Goal: Information Seeking & Learning: Learn about a topic

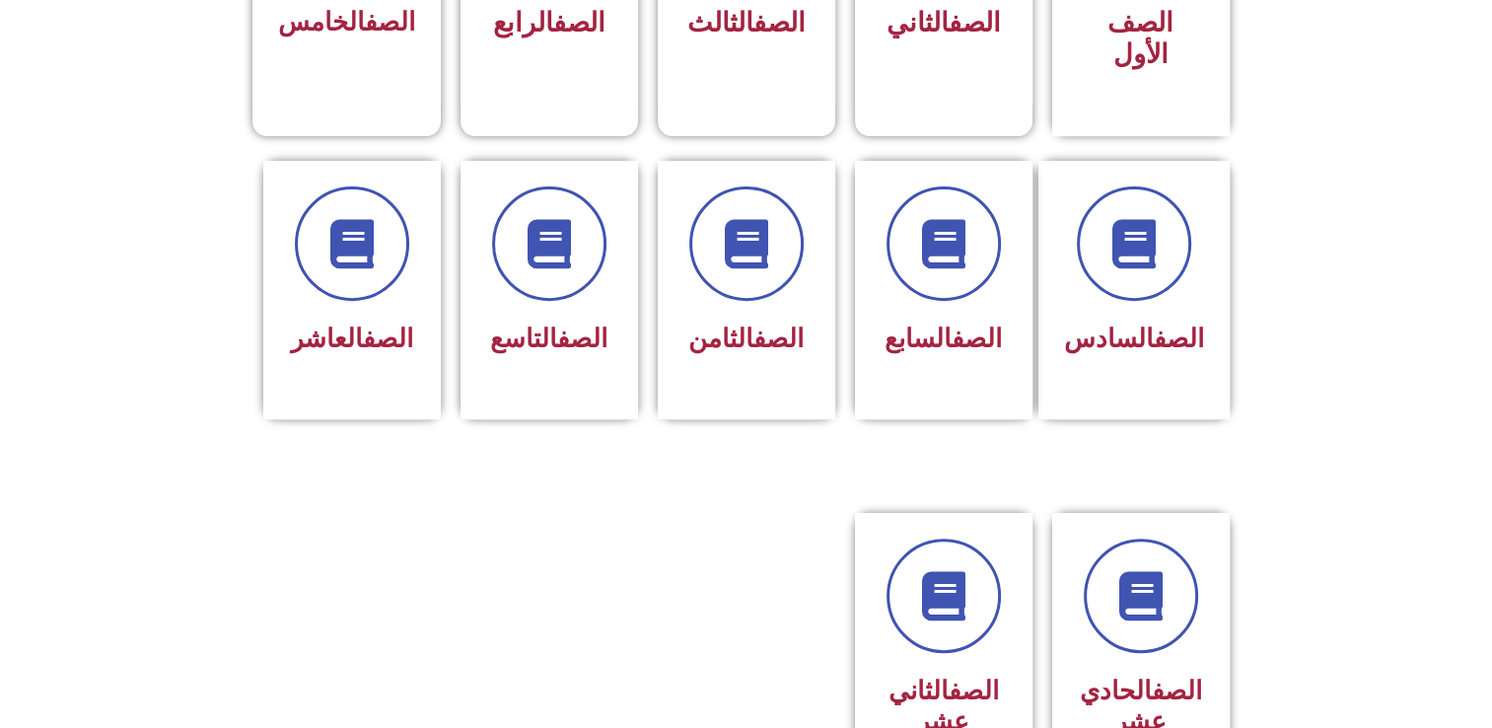
scroll to position [774, 0]
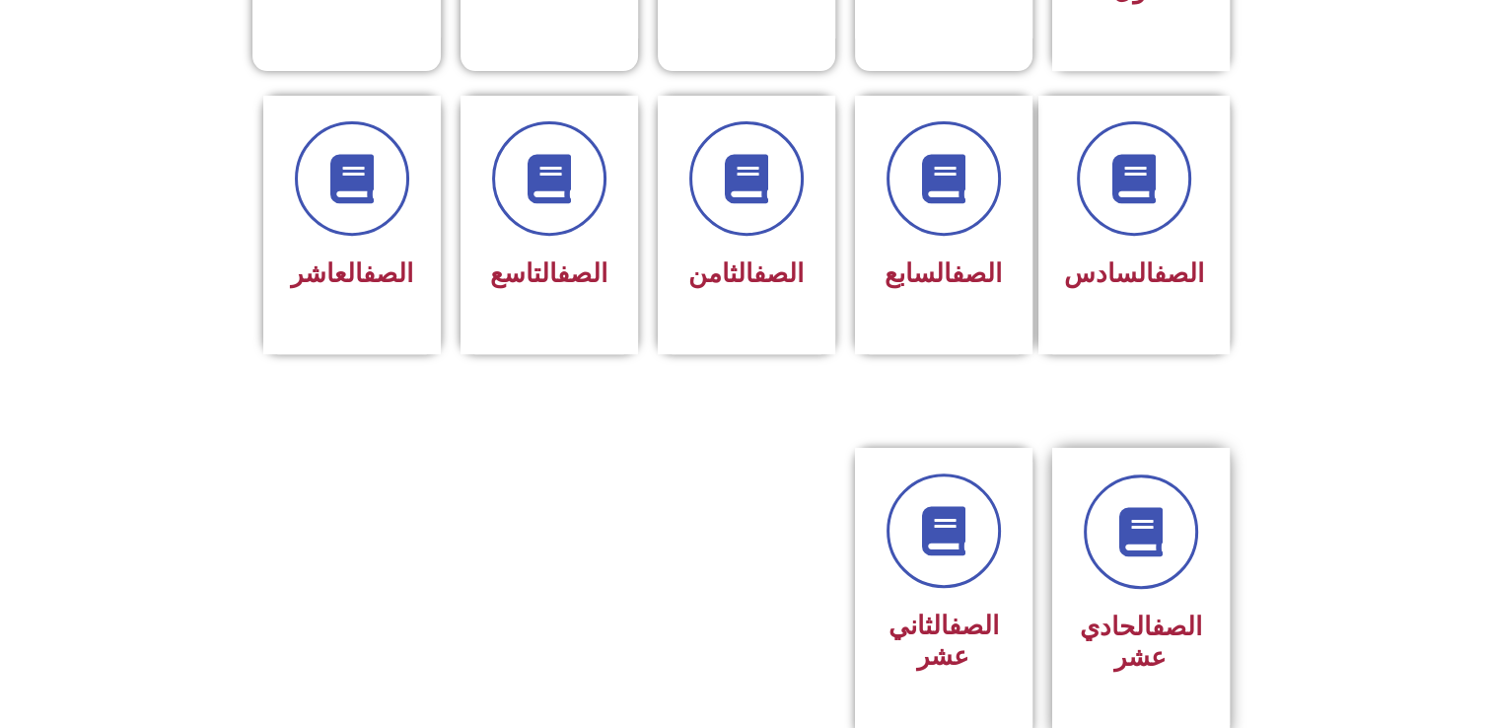
click at [1177, 557] on div "الصف الحادي عشر" at bounding box center [1141, 578] width 124 height 208
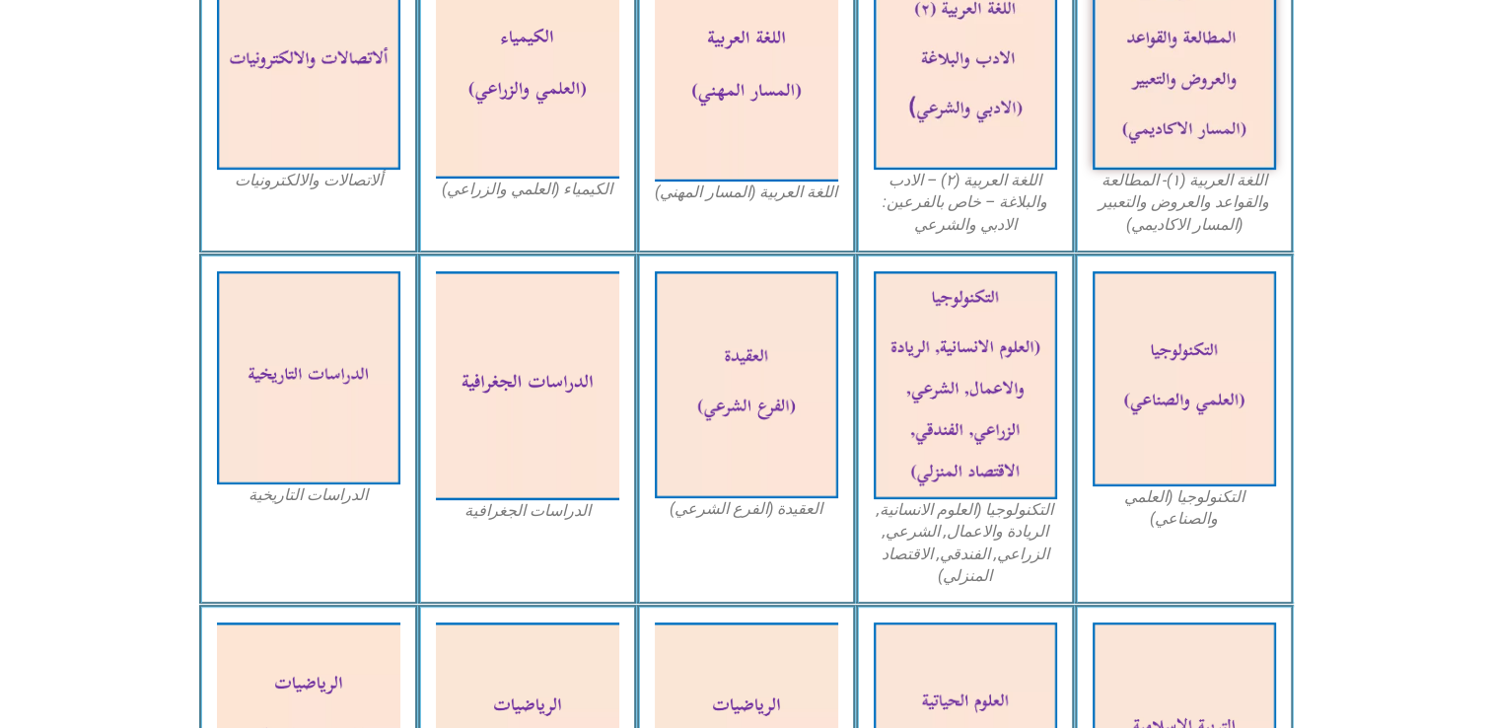
scroll to position [748, 0]
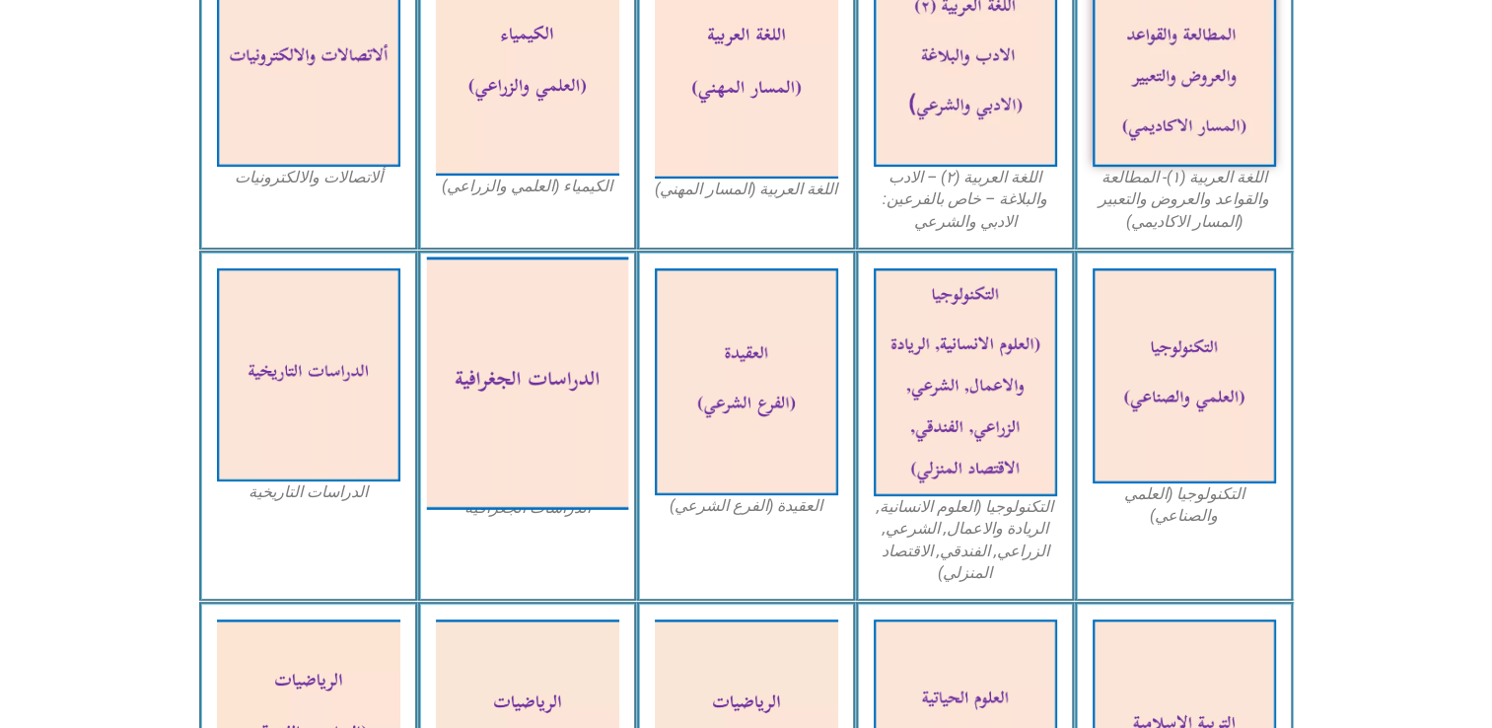
click at [529, 416] on img at bounding box center [527, 382] width 202 height 252
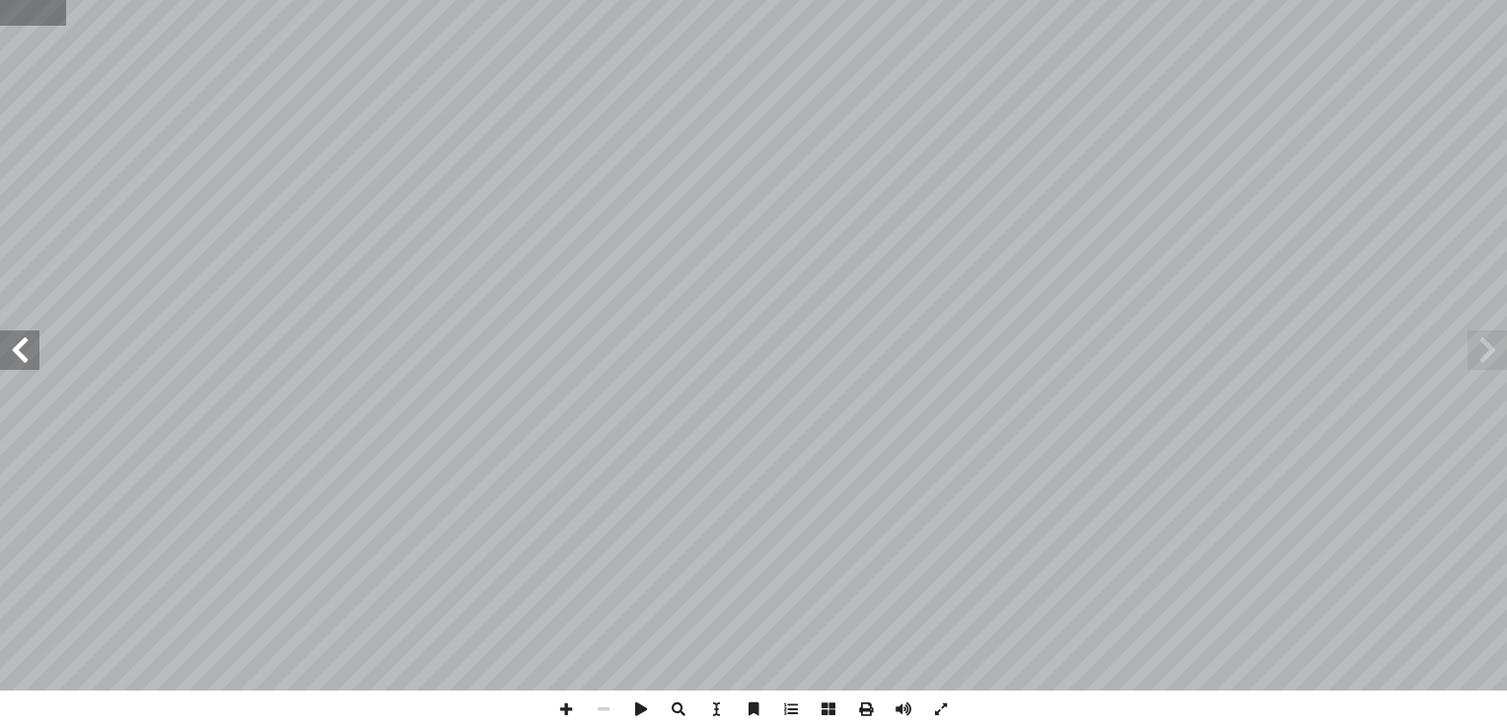
click at [10, 9] on input "text" at bounding box center [33, 13] width 66 height 26
type input "**"
click at [12, 367] on span at bounding box center [19, 349] width 39 height 39
click at [15, 357] on span at bounding box center [19, 349] width 39 height 39
click at [17, 352] on span at bounding box center [19, 349] width 39 height 39
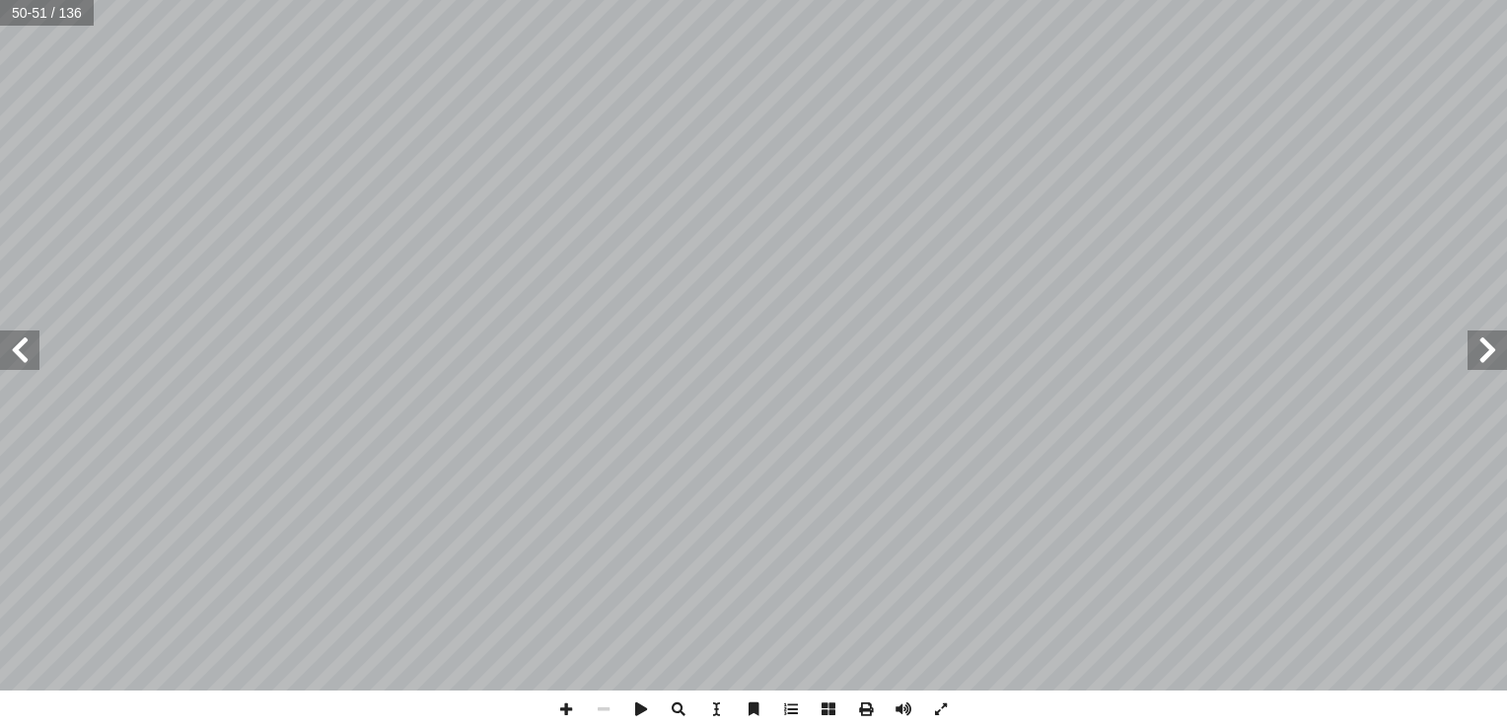
click at [1490, 352] on span at bounding box center [1486, 349] width 39 height 39
click at [572, 712] on span at bounding box center [565, 708] width 37 height 37
click at [566, 704] on span at bounding box center [565, 708] width 37 height 37
click at [599, 707] on span at bounding box center [603, 708] width 37 height 37
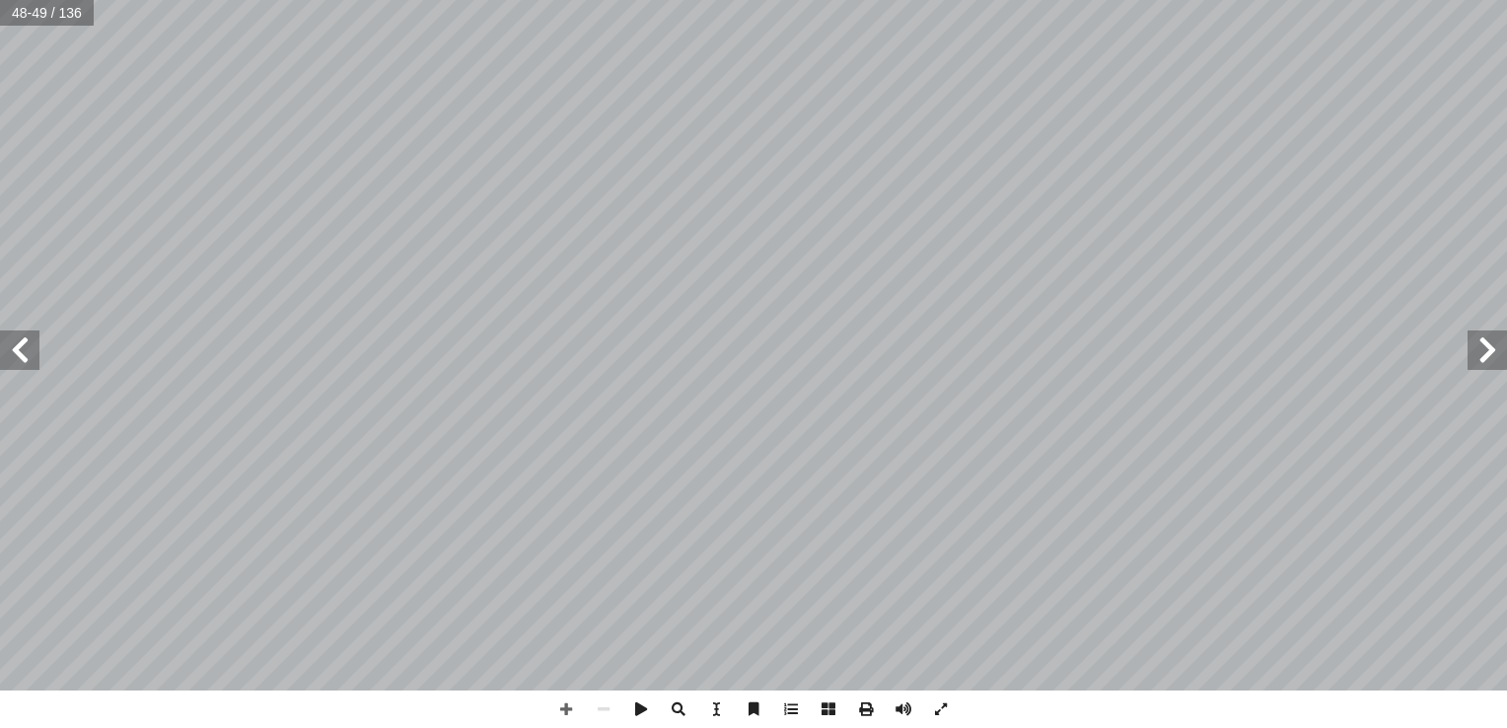
click at [24, 345] on span at bounding box center [19, 349] width 39 height 39
click at [562, 708] on span at bounding box center [565, 708] width 37 height 37
click at [15, 346] on span at bounding box center [19, 349] width 39 height 39
click at [564, 708] on span at bounding box center [565, 708] width 37 height 37
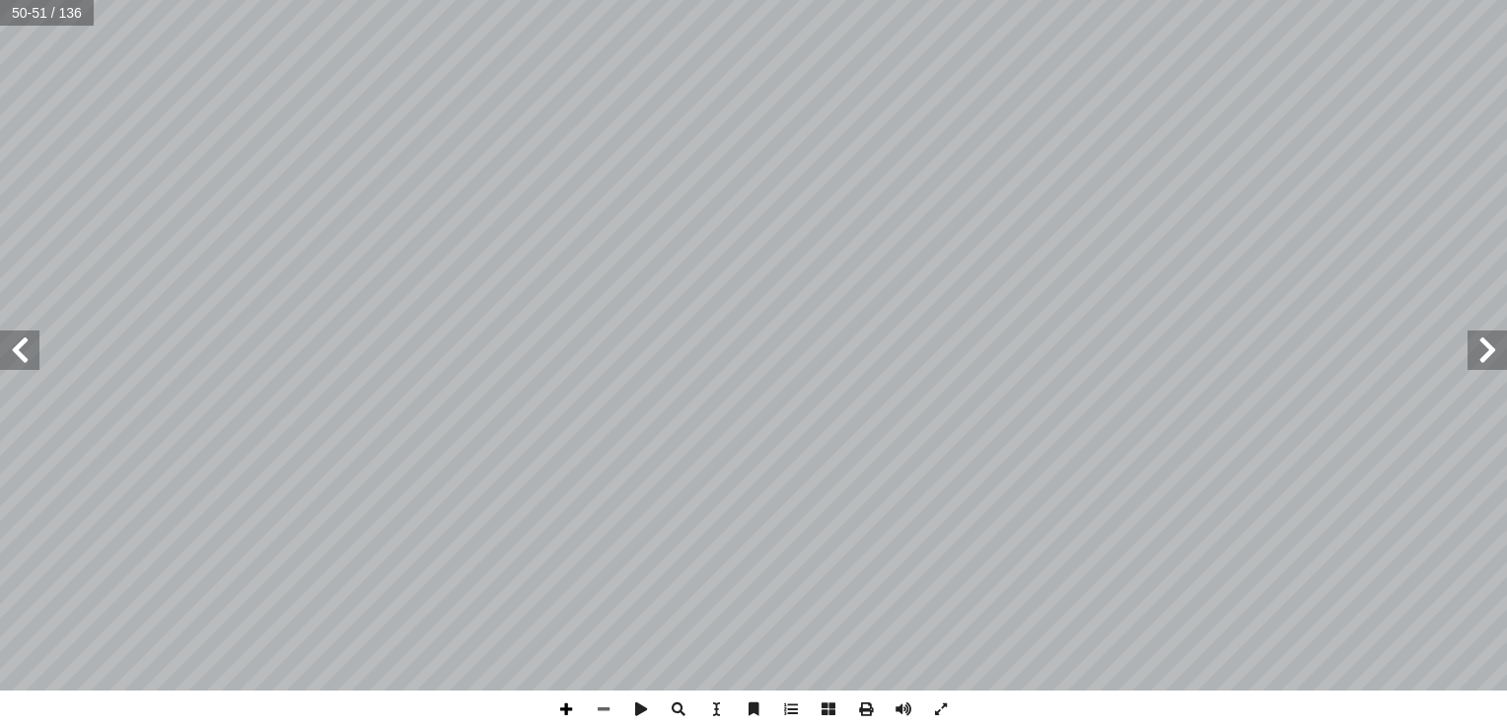
click at [562, 713] on span at bounding box center [565, 708] width 37 height 37
click at [0, 179] on html "الصفحة الرئيسية الصف الأول الصف الثاني الصف الثالث الصف الرابع الصف الخامس الصف…" at bounding box center [753, 89] width 1507 height 179
click at [602, 706] on span at bounding box center [603, 708] width 37 height 37
click at [1490, 360] on span at bounding box center [1486, 349] width 39 height 39
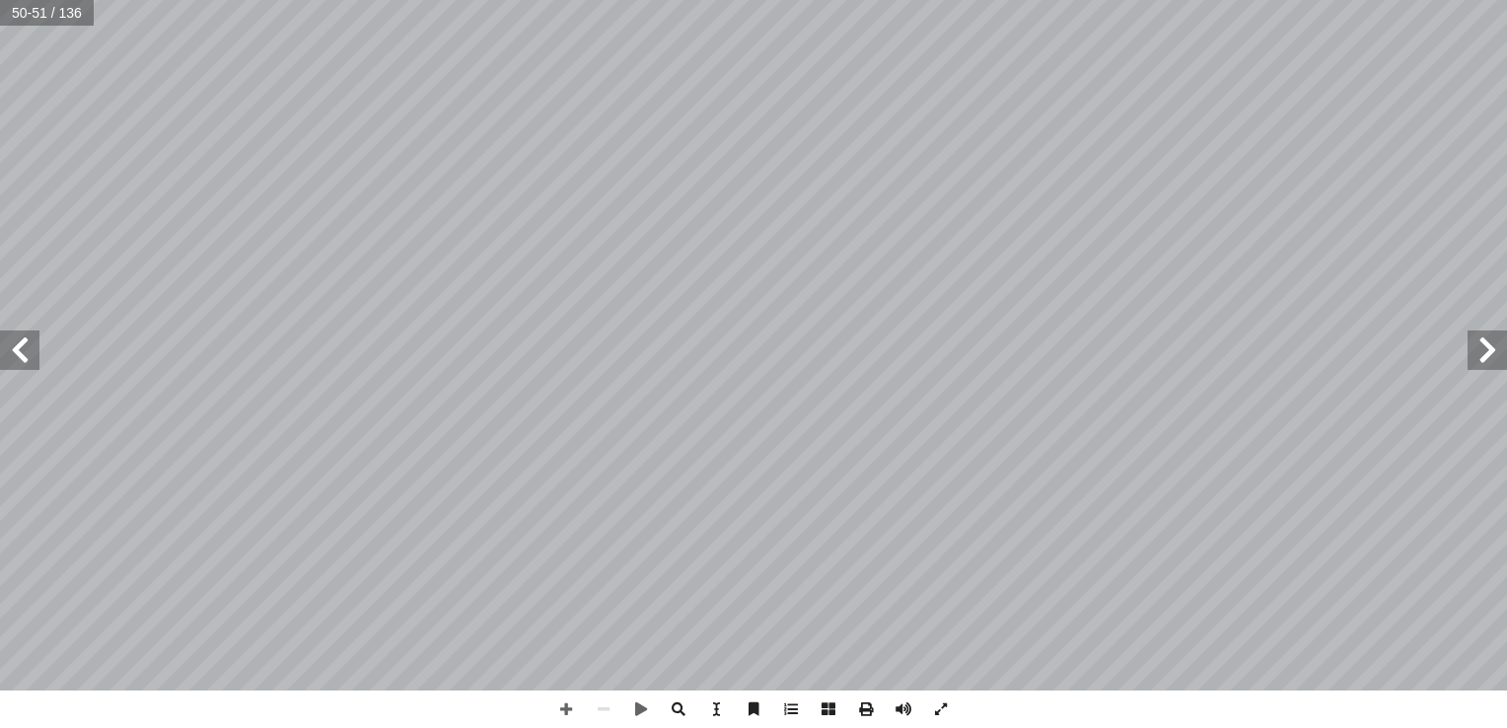
click at [1490, 360] on span at bounding box center [1486, 349] width 39 height 39
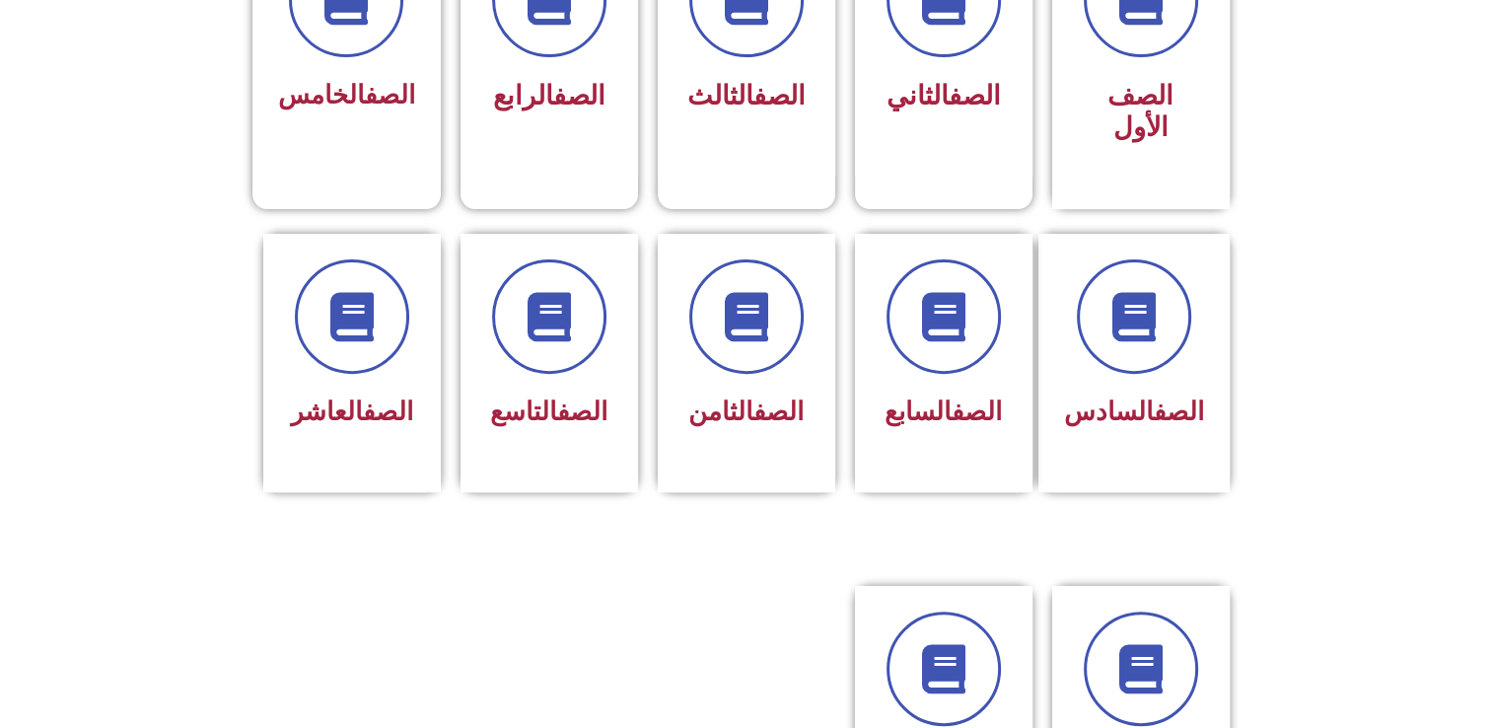
scroll to position [1273, 0]
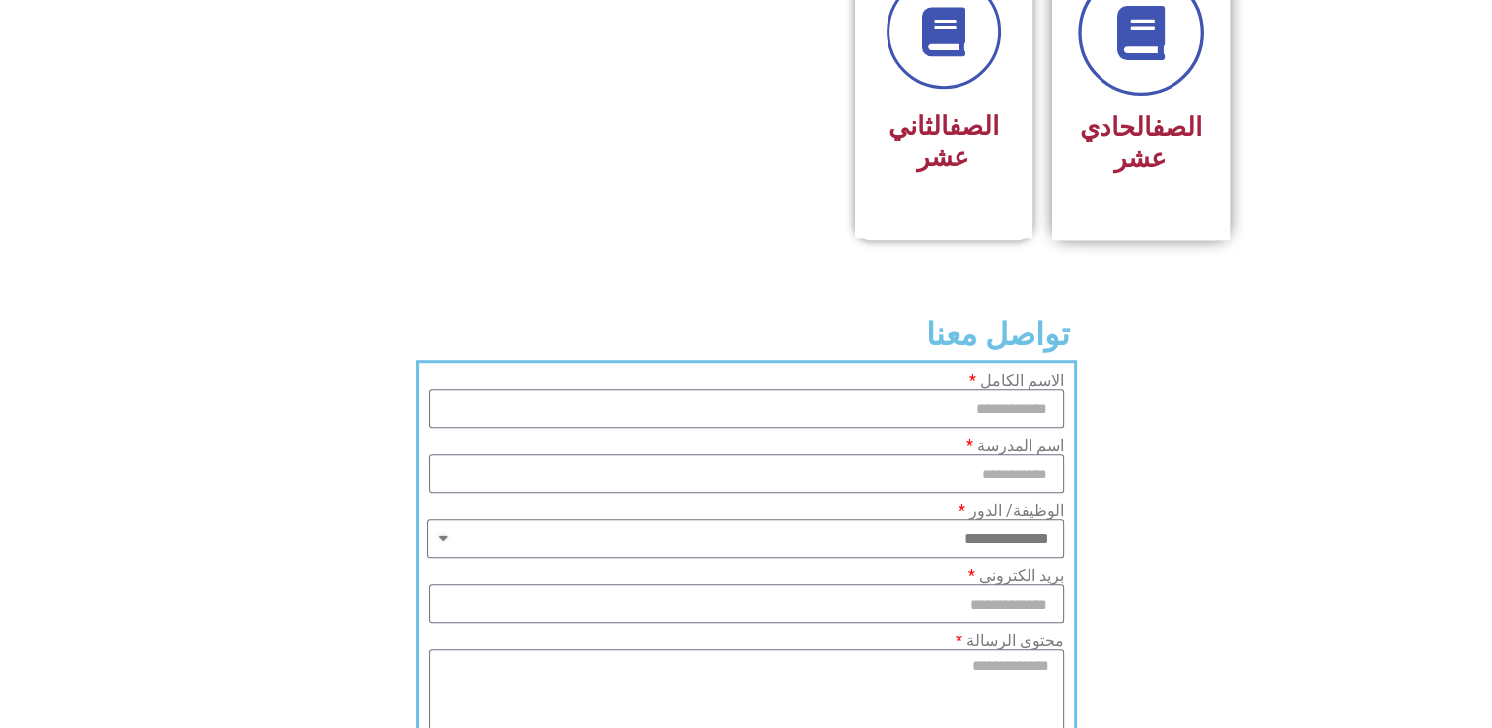
click at [1145, 55] on link at bounding box center [1141, 32] width 126 height 126
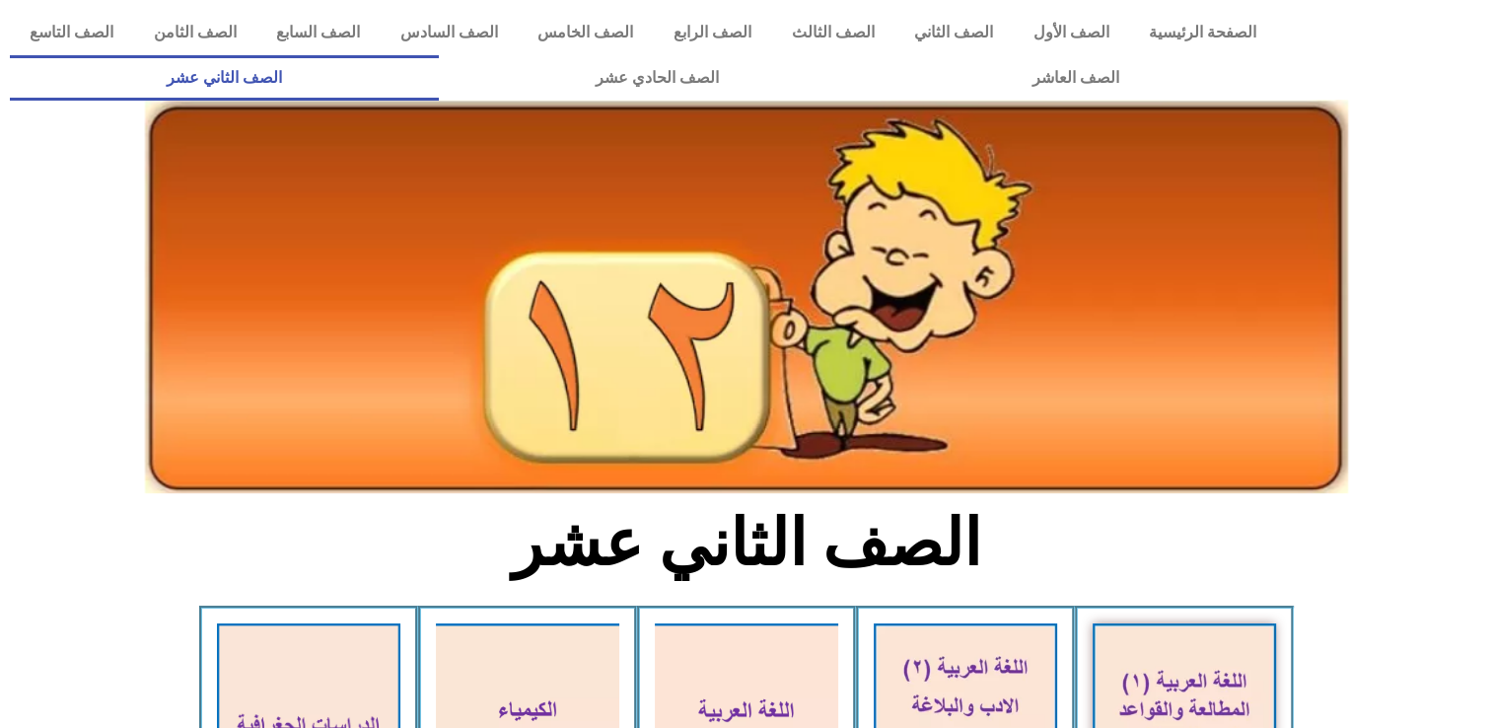
scroll to position [636, 0]
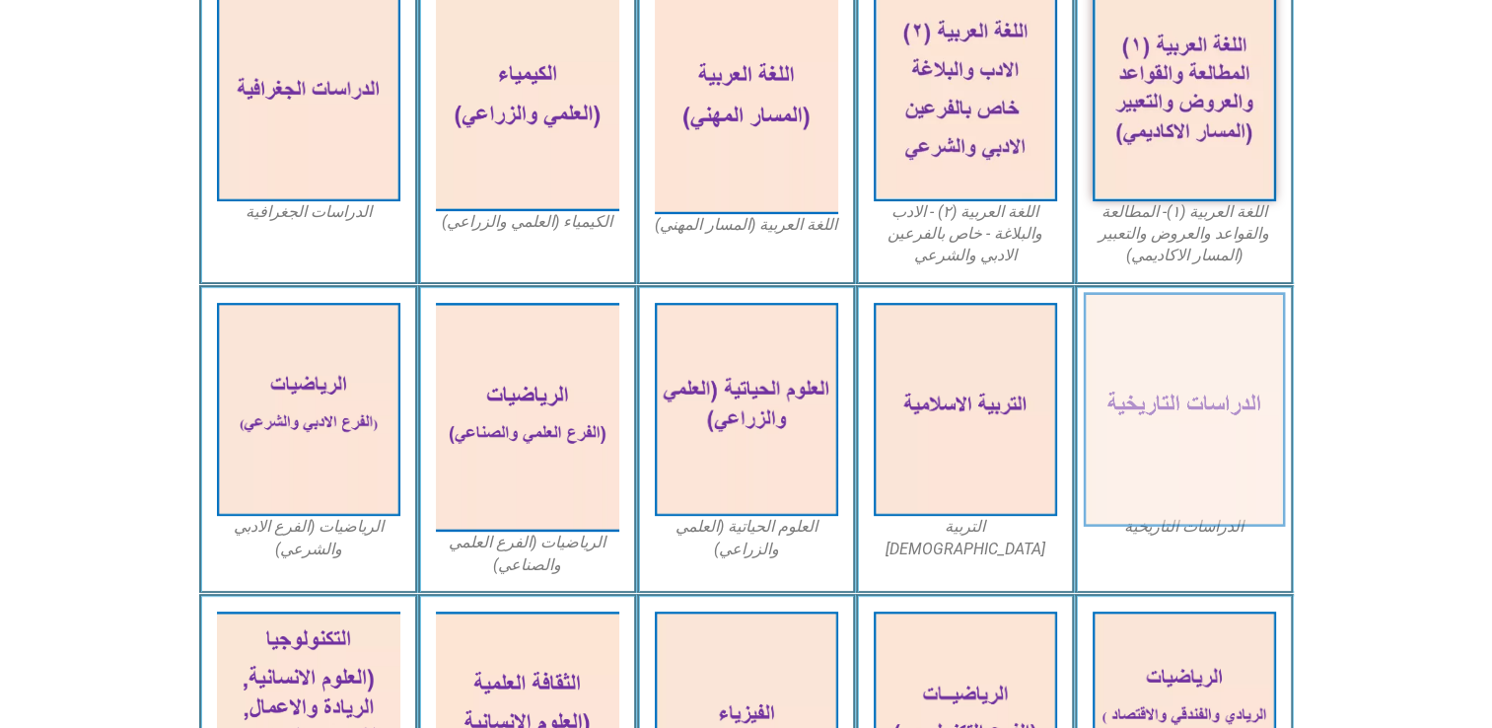
click at [1227, 450] on img at bounding box center [1184, 409] width 202 height 235
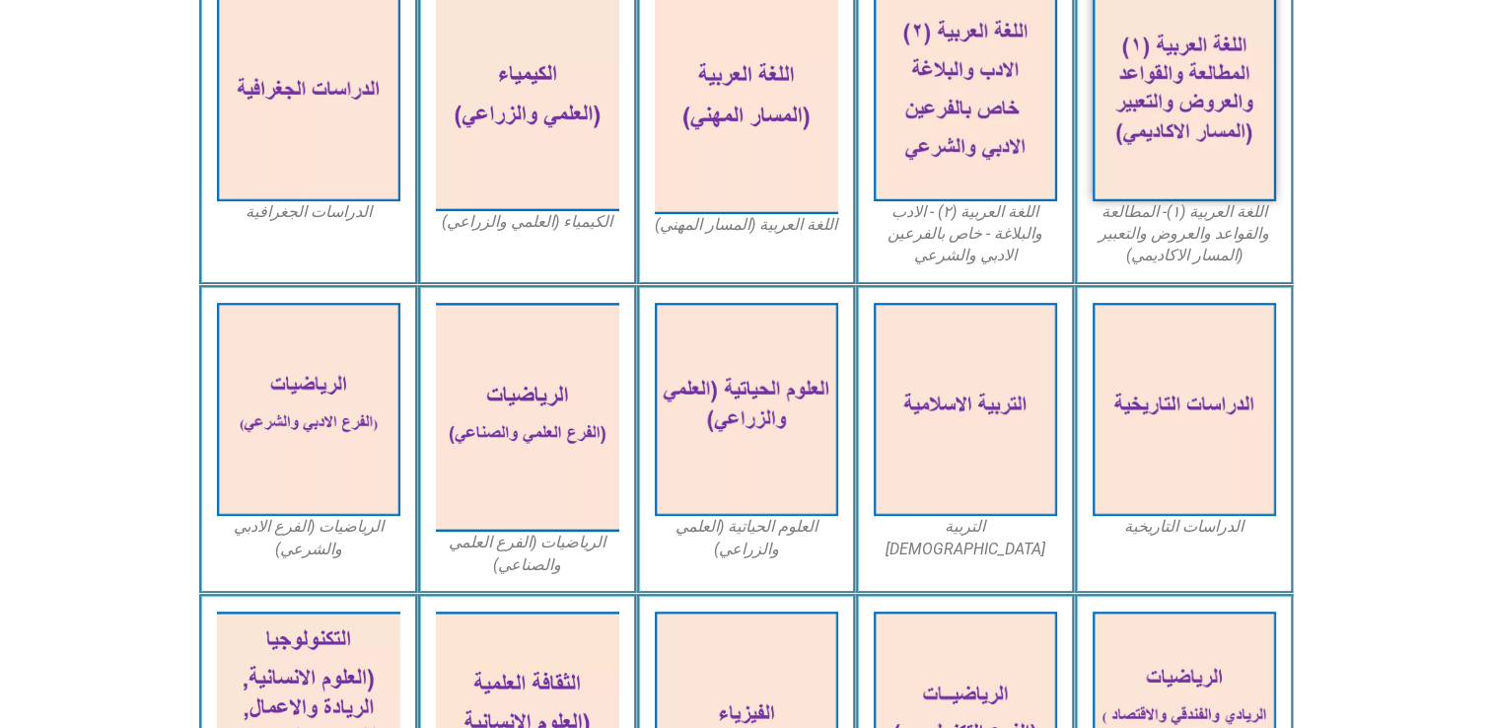
scroll to position [0, 0]
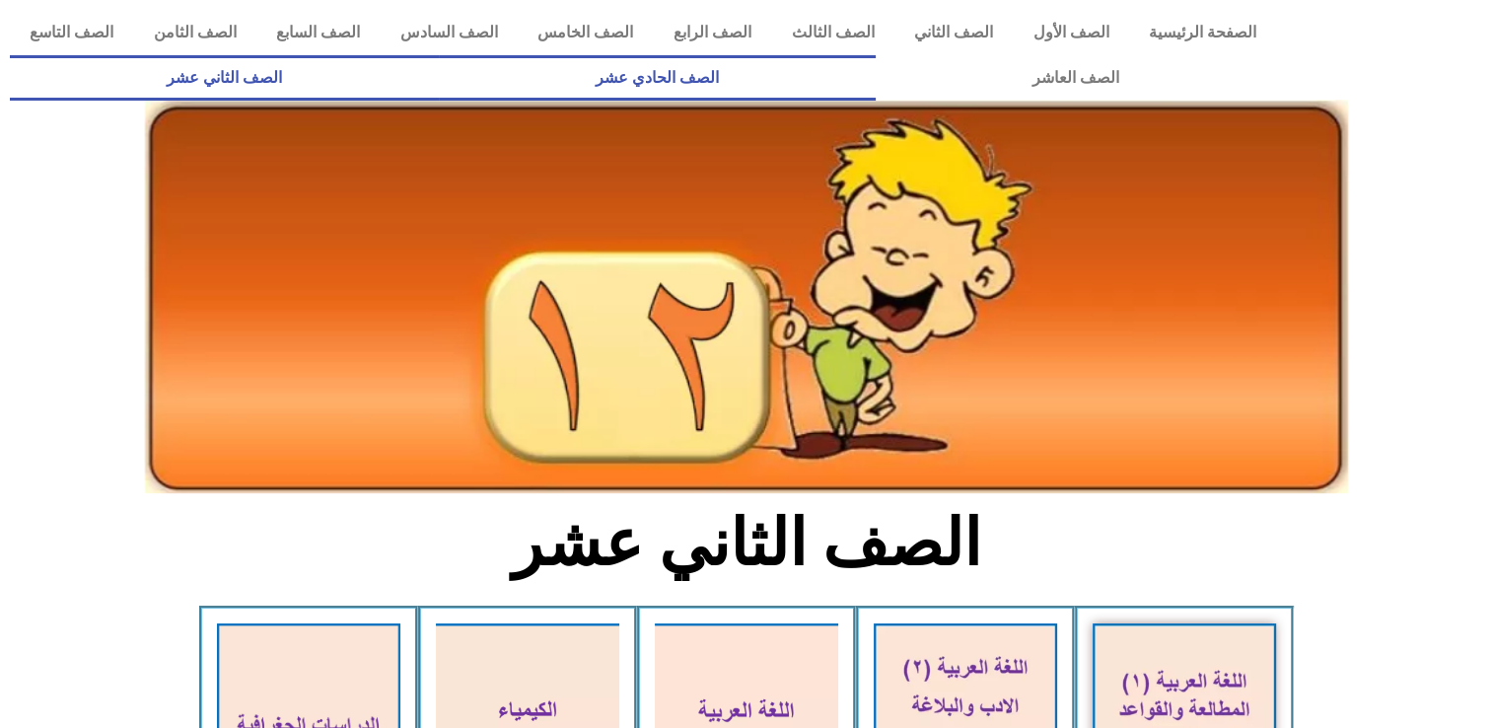
click at [876, 73] on link "الصف الحادي عشر" at bounding box center [657, 77] width 437 height 45
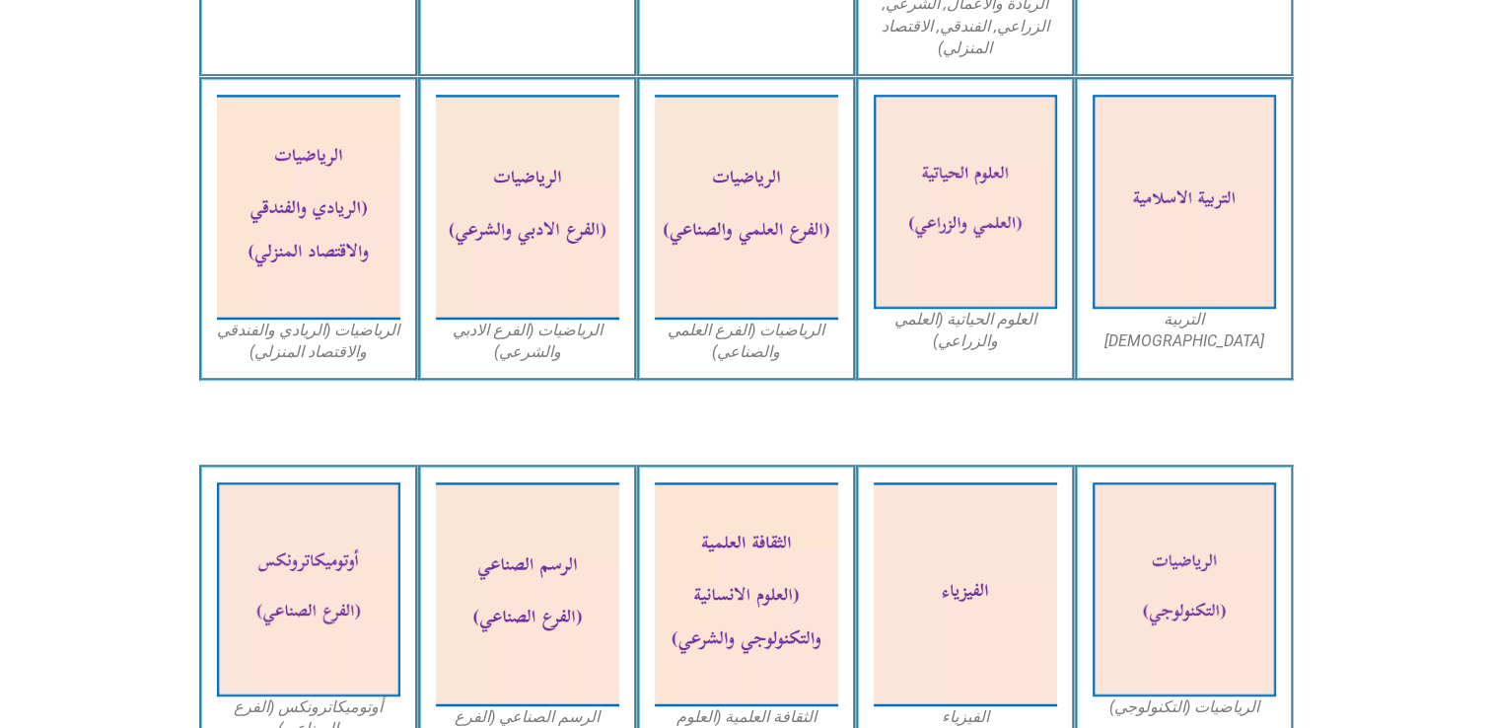
scroll to position [636, 0]
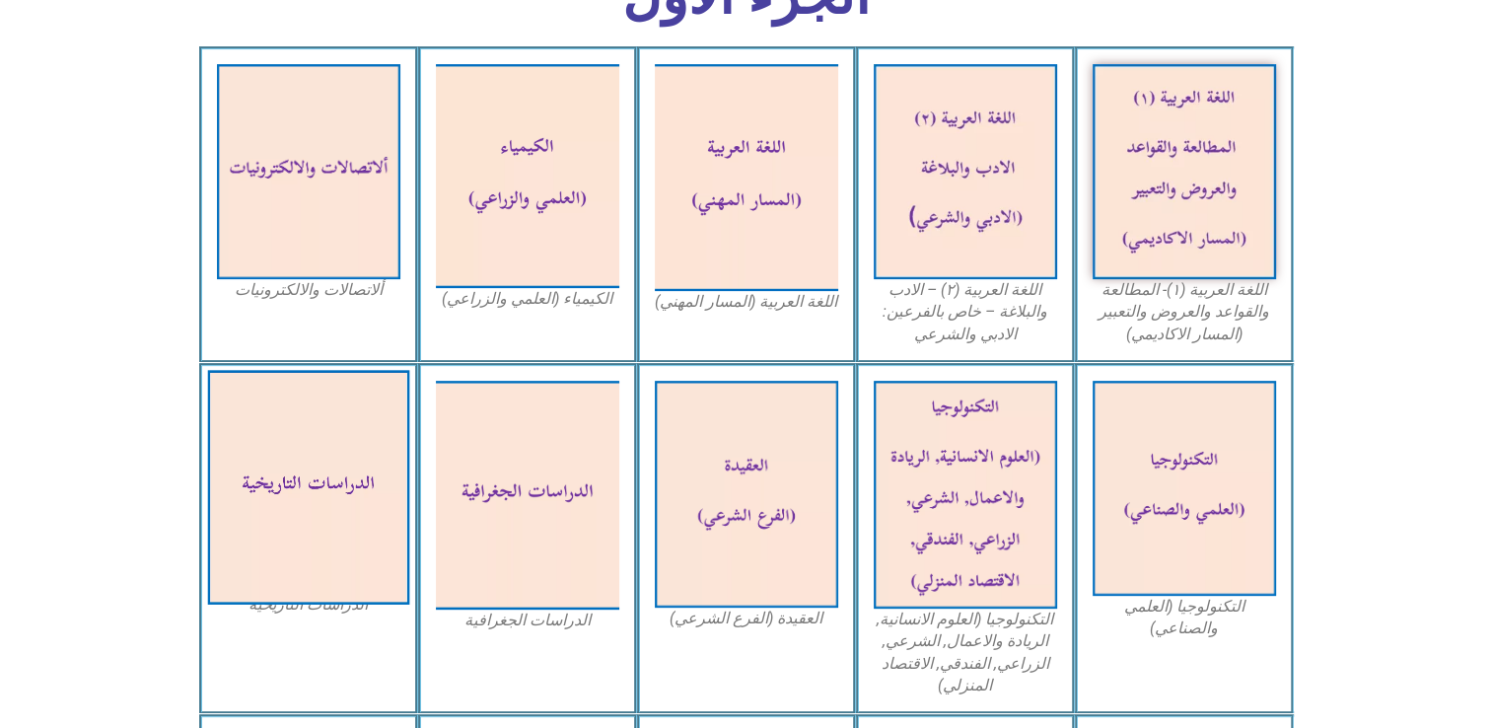
click at [255, 570] on img at bounding box center [308, 487] width 202 height 235
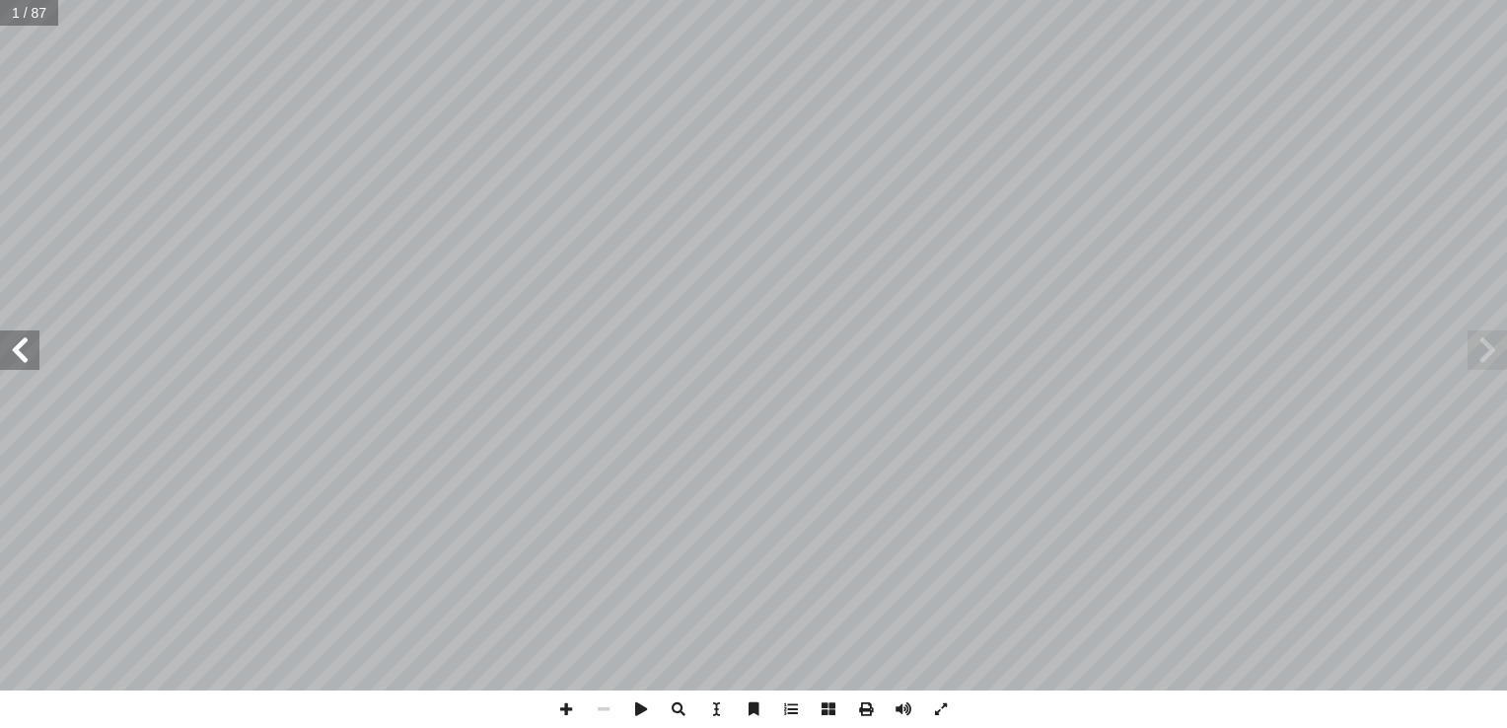
click at [18, 368] on span at bounding box center [19, 349] width 39 height 39
